Goal: Navigation & Orientation: Go to known website

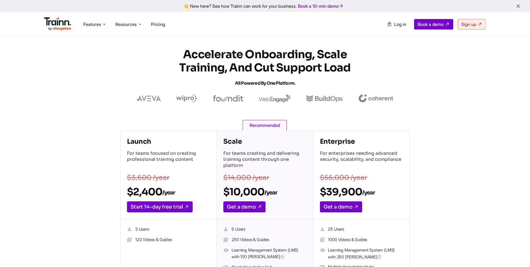
click at [64, 28] on img at bounding box center [57, 23] width 27 height 13
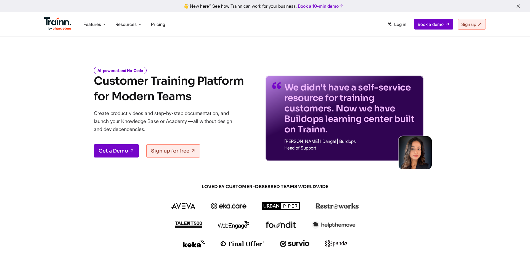
click at [248, 6] on div "👋 New here? See how Trainn can work for your business. Book a 10-min demo" at bounding box center [264, 5] width 523 height 5
